Goal: Transaction & Acquisition: Purchase product/service

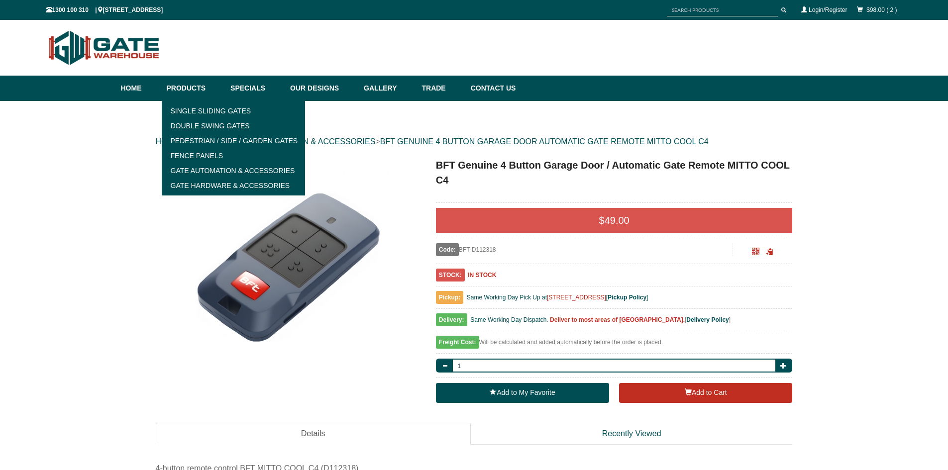
click at [713, 10] on input "text" at bounding box center [722, 10] width 111 height 12
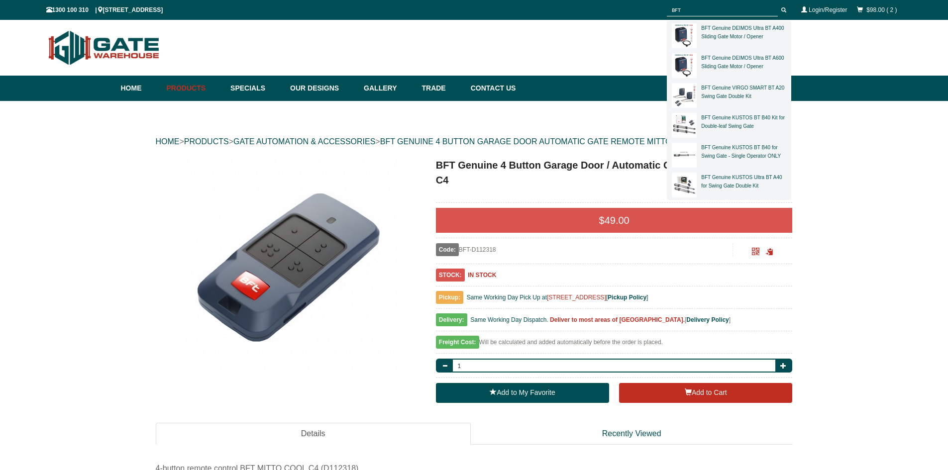
type input "BFT"
click at [777, 4] on button "submit" at bounding box center [784, 10] width 15 height 12
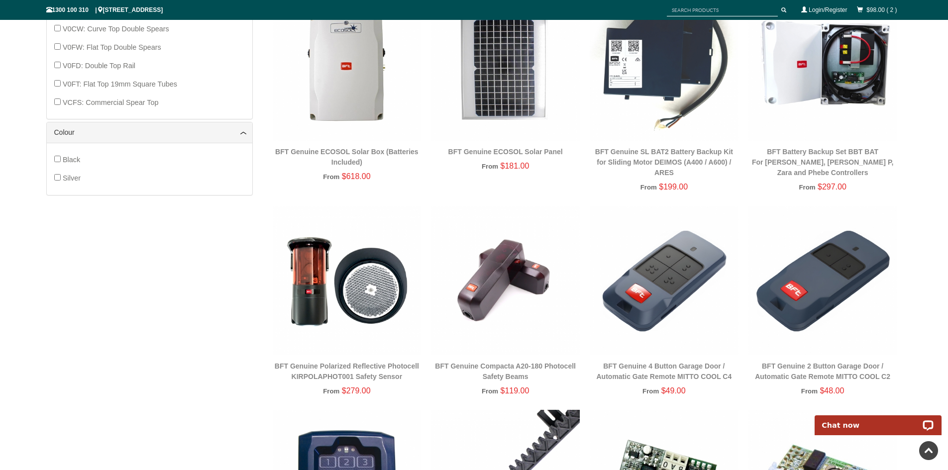
scroll to position [846, 0]
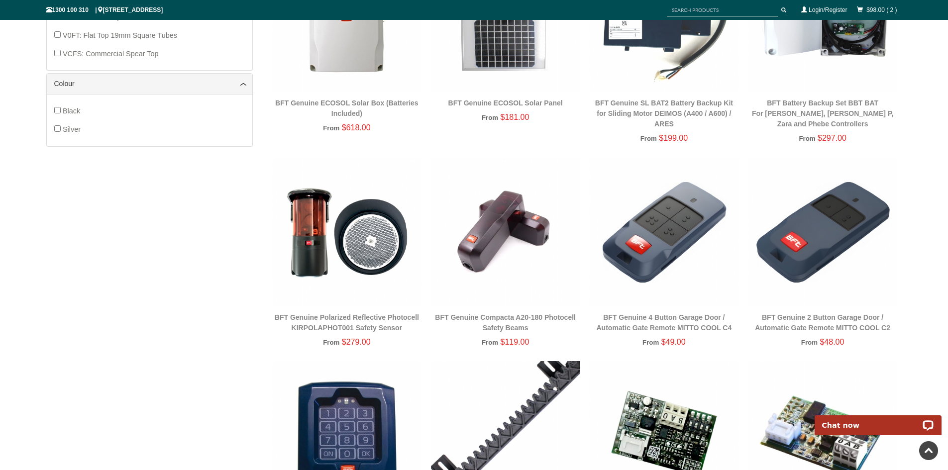
click at [651, 255] on img at bounding box center [664, 232] width 149 height 149
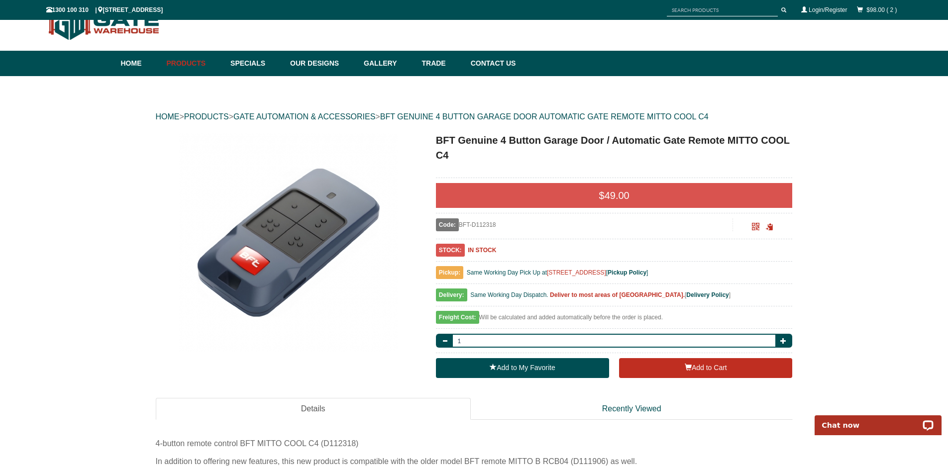
click at [871, 14] on div "$98.00 ( 2 )" at bounding box center [877, 10] width 50 height 18
click at [876, 10] on link "$98.00 ( 2 )" at bounding box center [882, 9] width 30 height 7
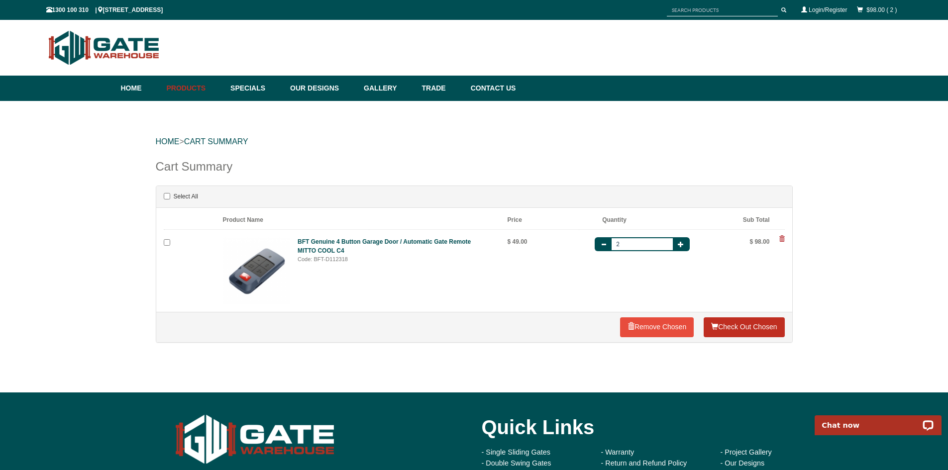
click at [748, 332] on link "Check Out Chosen" at bounding box center [744, 328] width 81 height 20
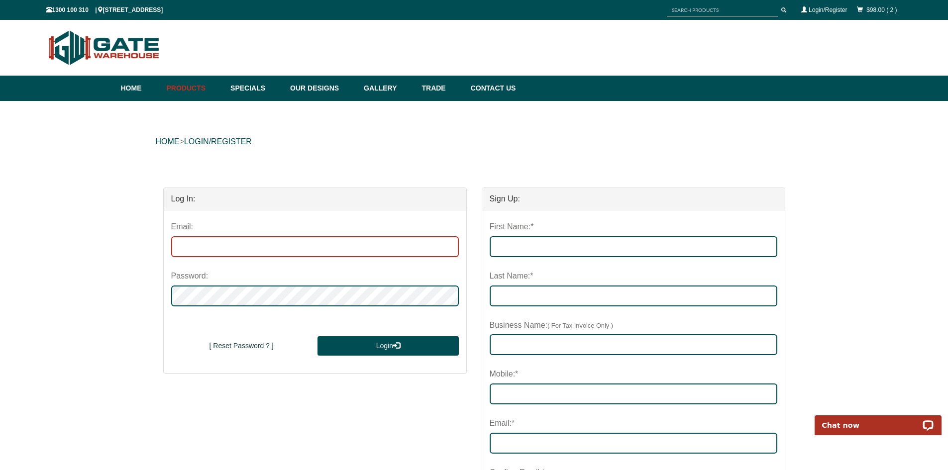
click at [314, 255] on input "email" at bounding box center [315, 246] width 288 height 21
type input "martinwang275@gmail.com"
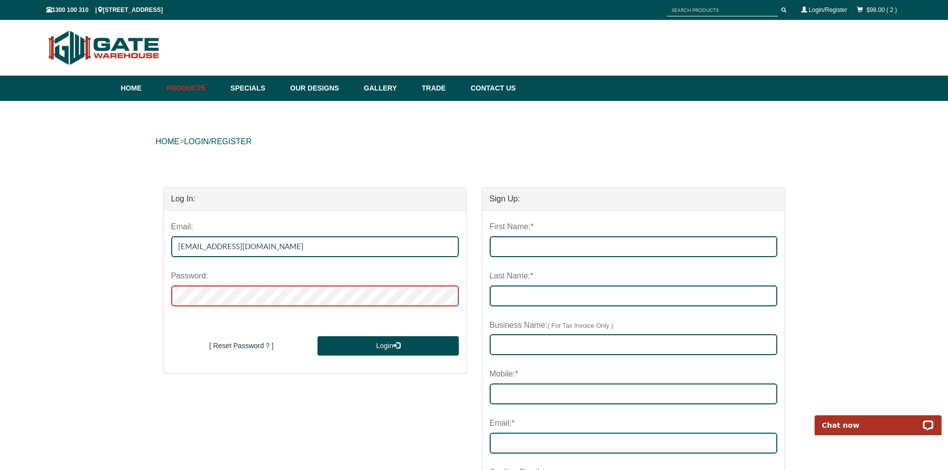
click at [318, 337] on button "Login" at bounding box center [388, 347] width 141 height 20
